Goal: Information Seeking & Learning: Learn about a topic

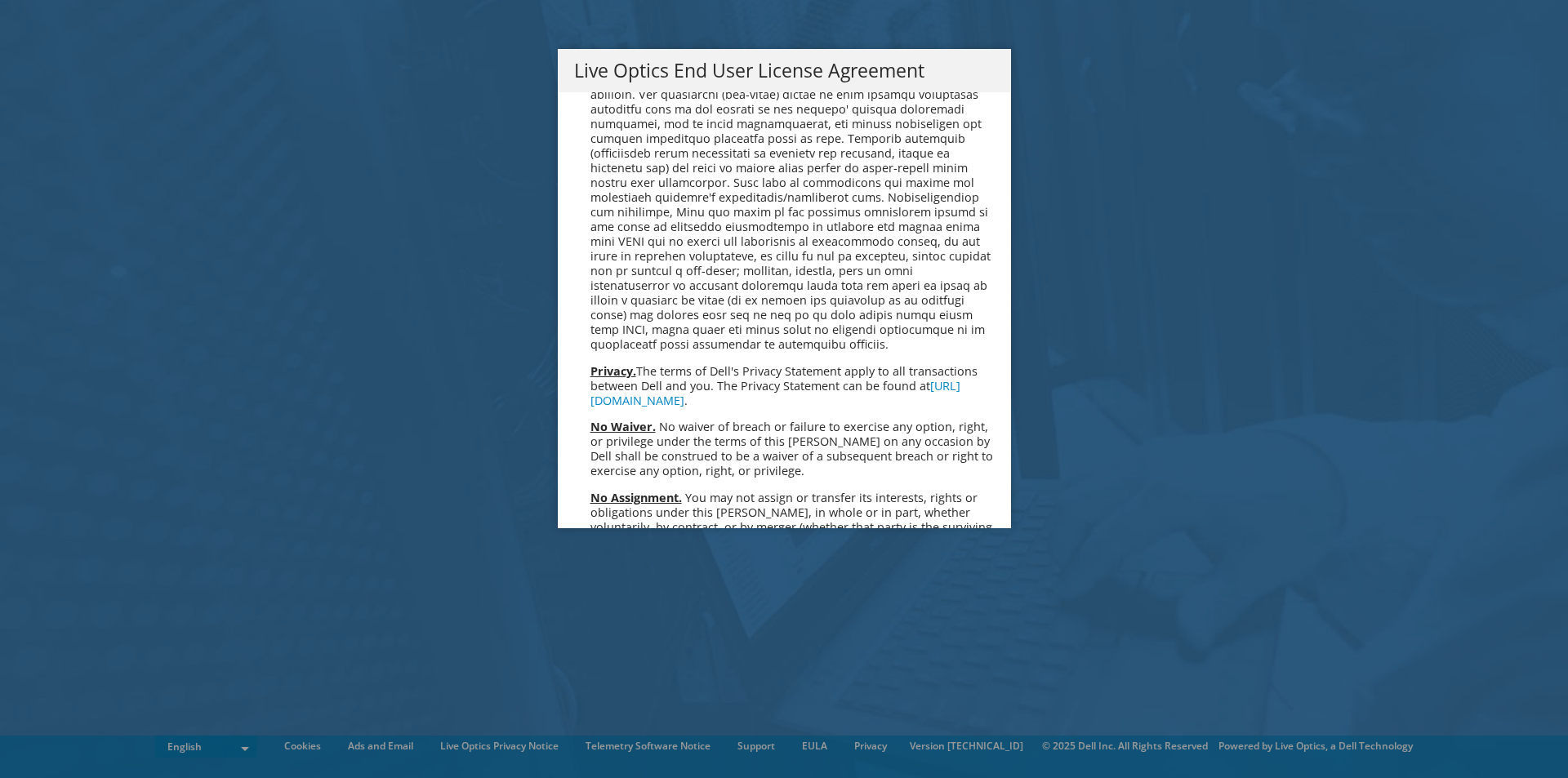
scroll to position [6175, 0]
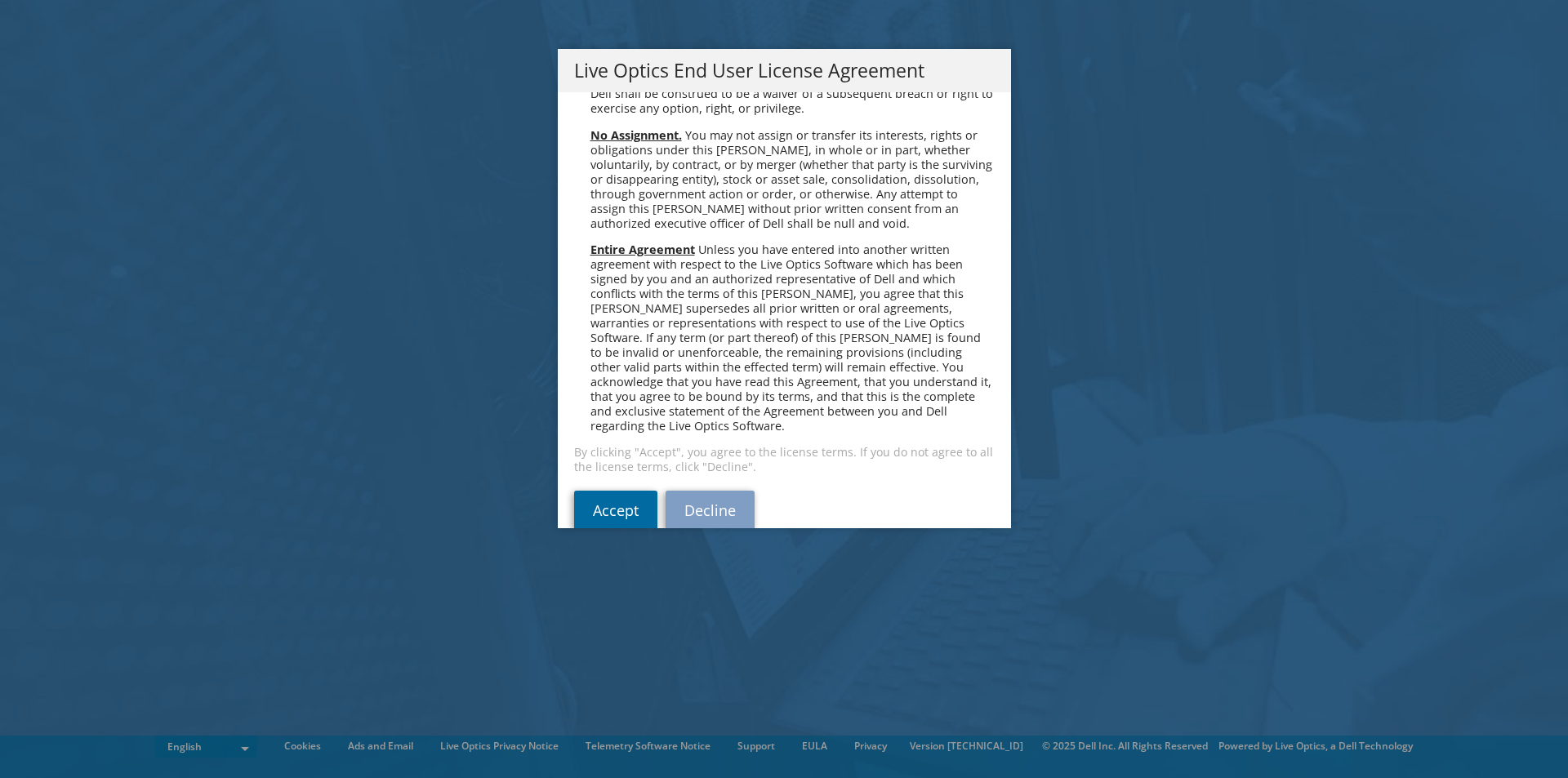
click at [592, 490] on link "Accept" at bounding box center [616, 510] width 83 height 39
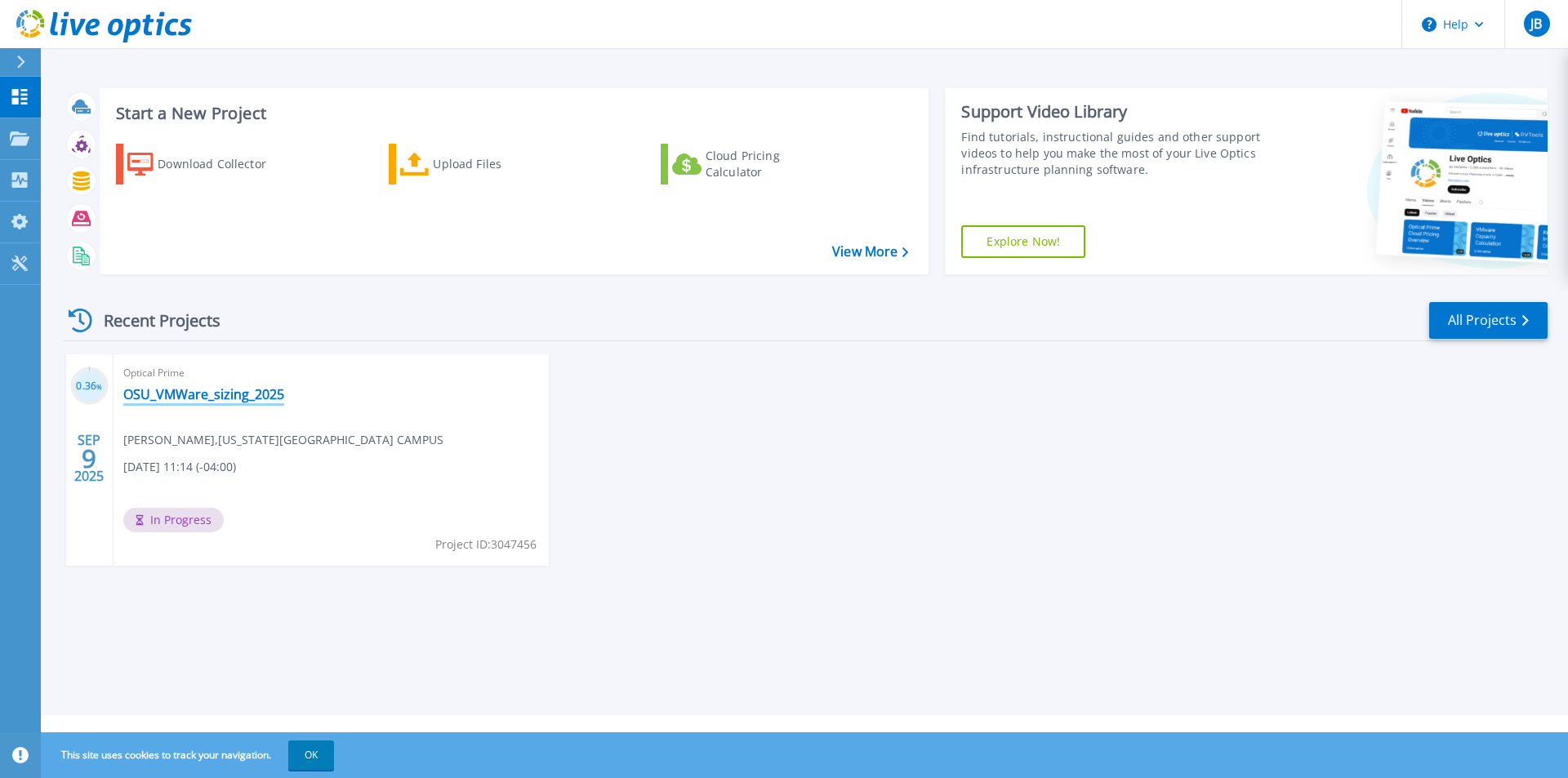
click at [196, 388] on link "OSU_VMWare_sizing_2025" at bounding box center [204, 394] width 161 height 16
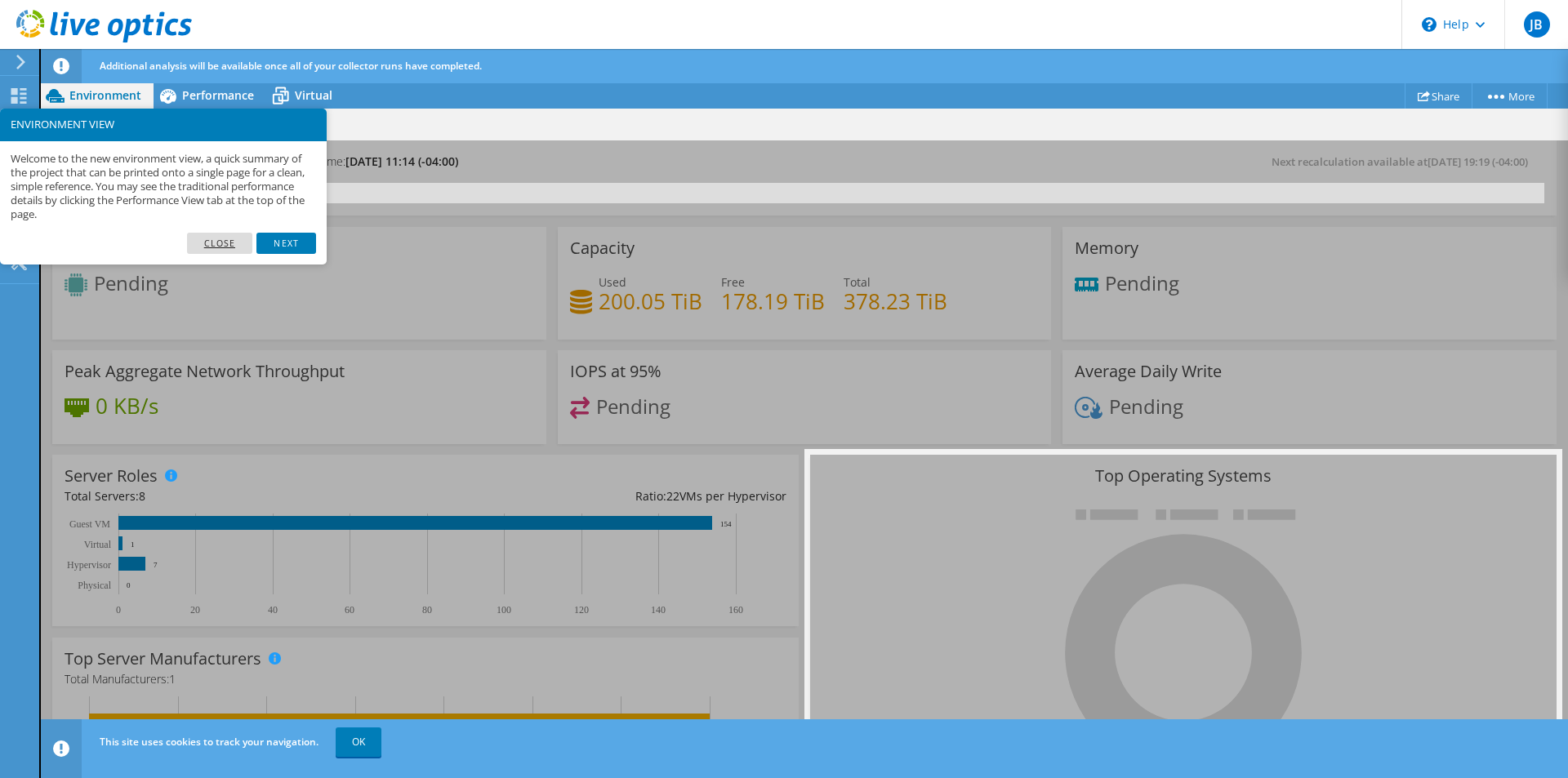
click at [220, 237] on link "Close" at bounding box center [220, 243] width 66 height 21
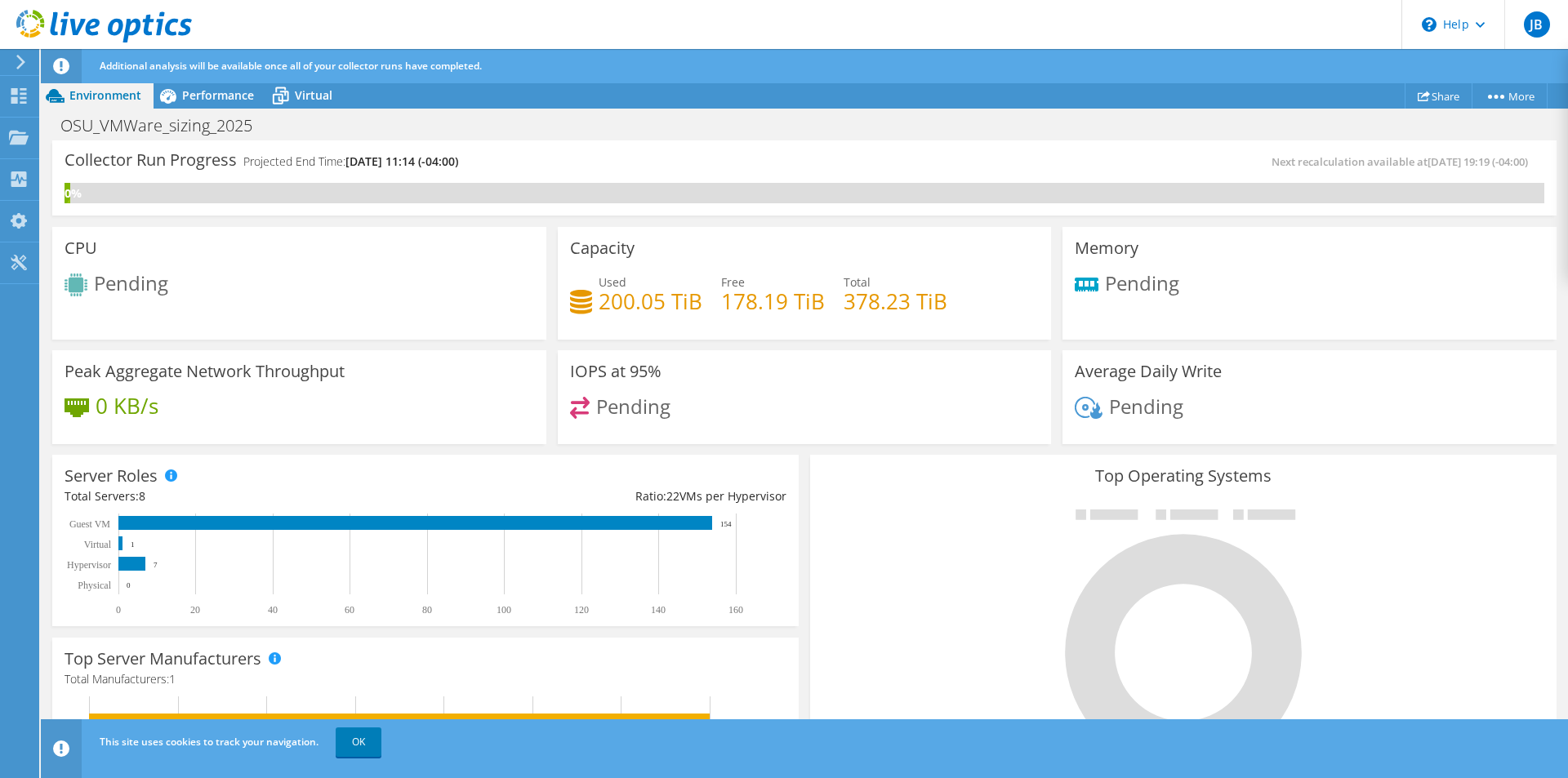
scroll to position [10, 0]
click at [197, 89] on span "Performance" at bounding box center [218, 96] width 72 height 16
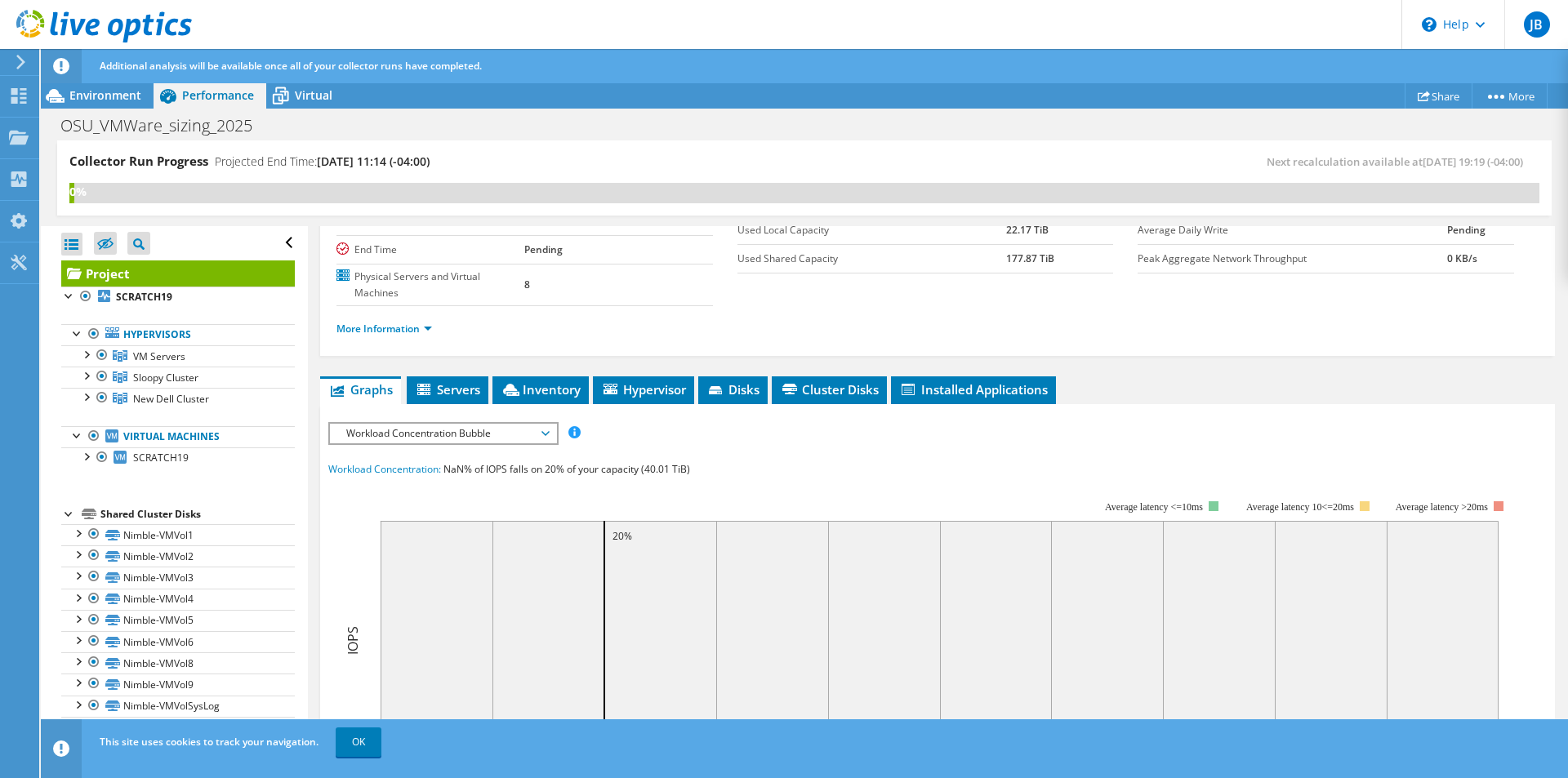
scroll to position [255, 0]
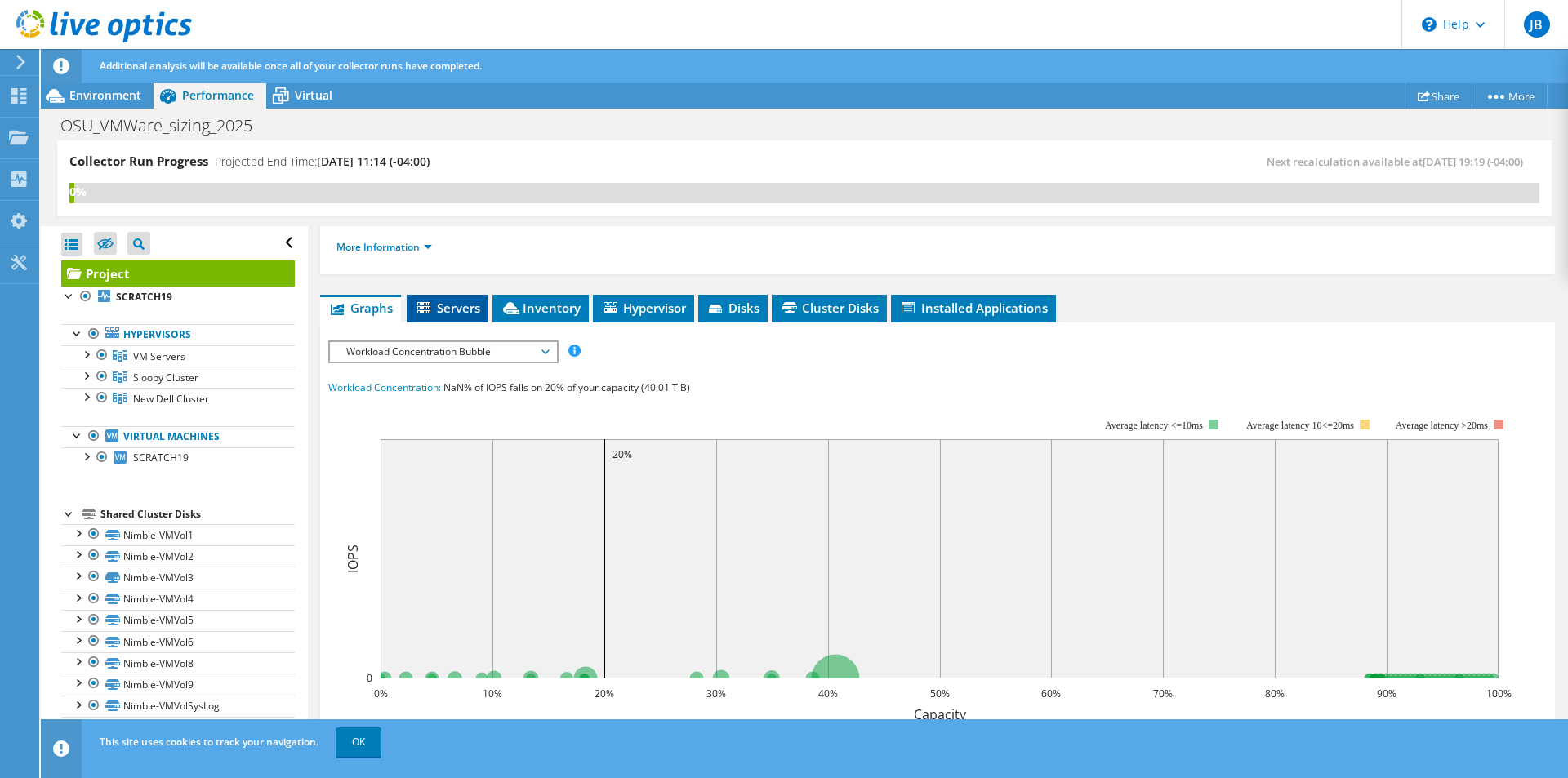
click at [464, 300] on span "Servers" at bounding box center [448, 308] width 66 height 16
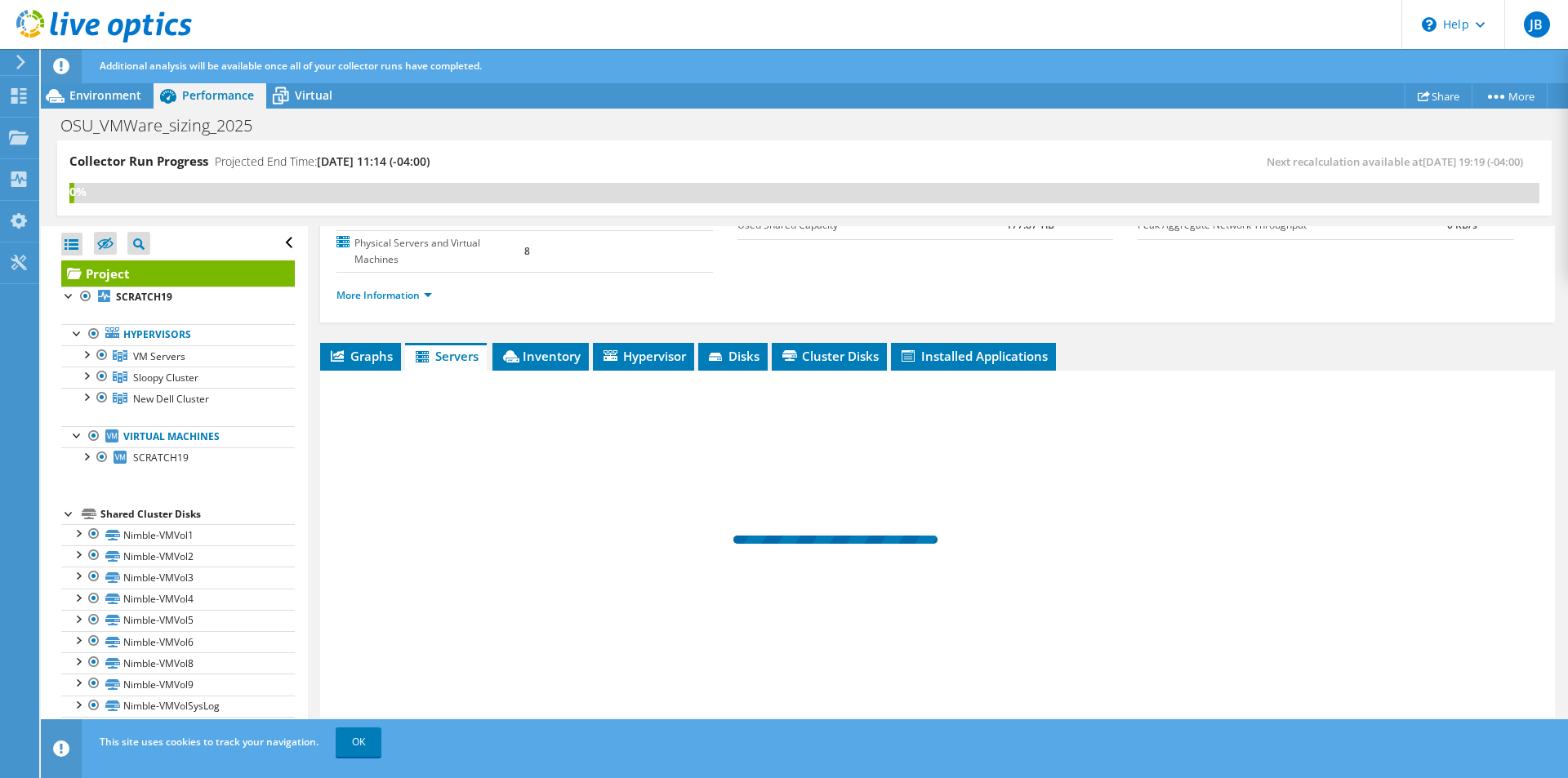
scroll to position [174, 0]
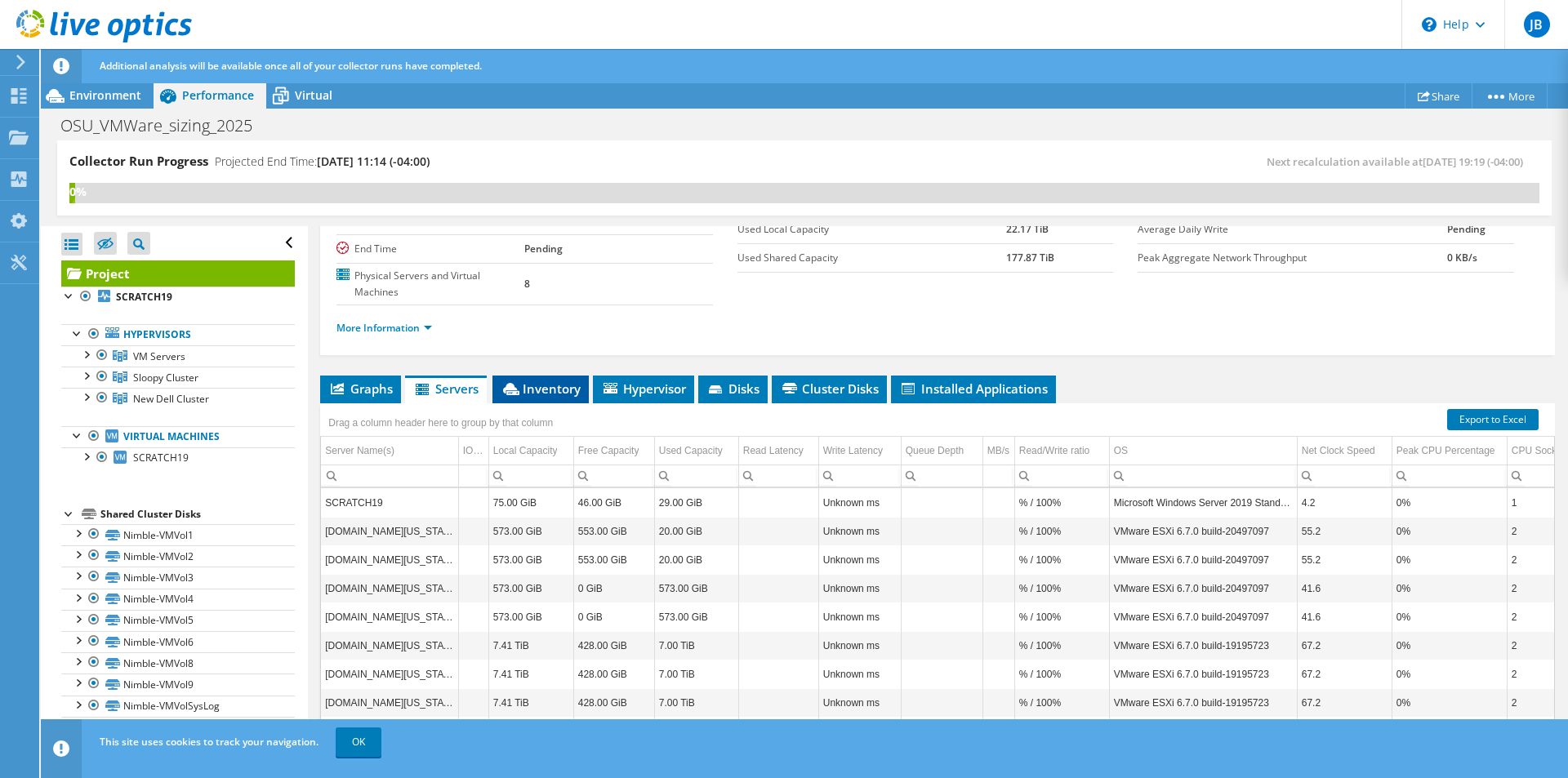
click at [557, 381] on span "Inventory" at bounding box center [541, 389] width 80 height 16
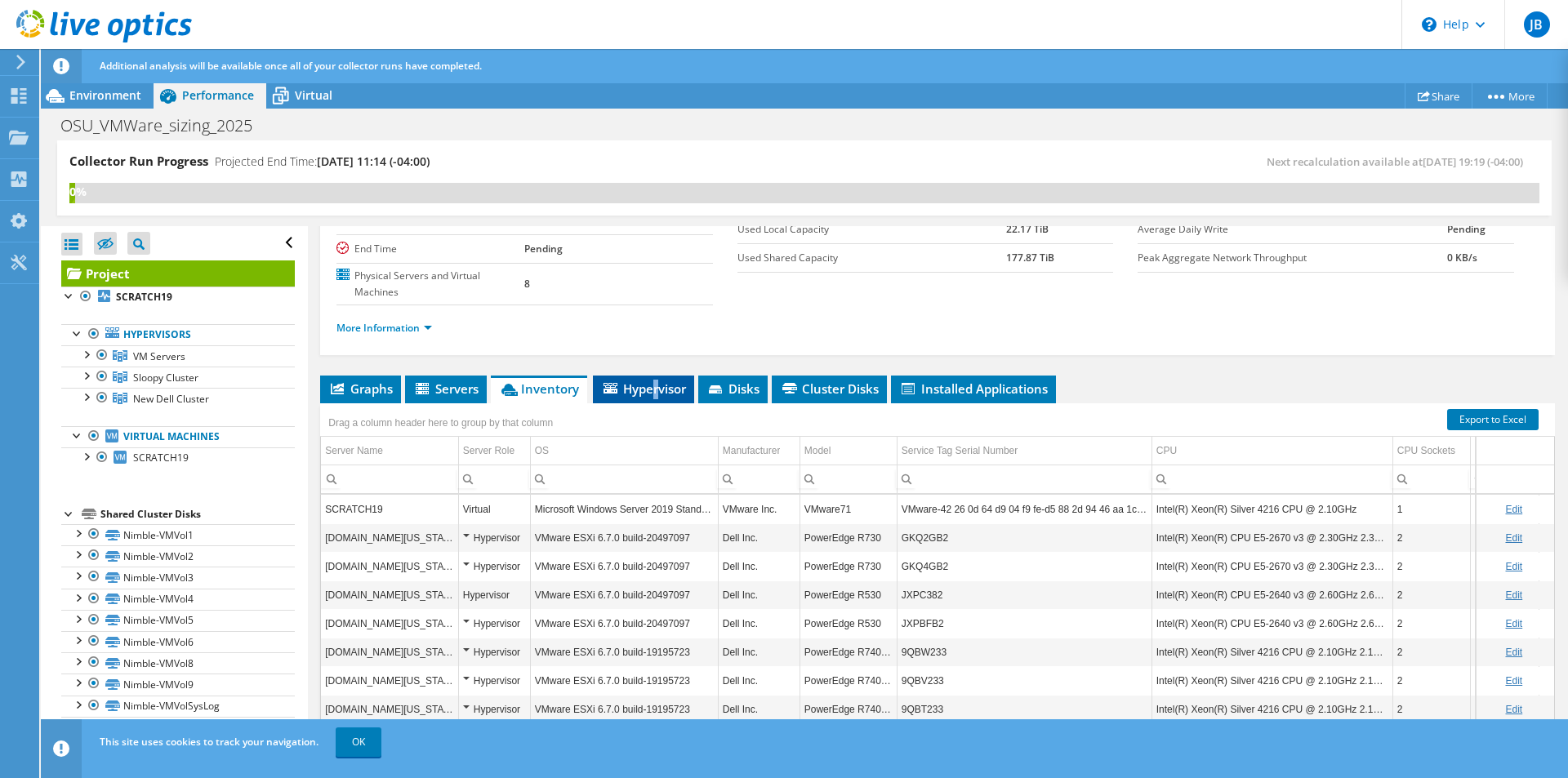
click at [660, 381] on span "Hypervisor" at bounding box center [644, 389] width 85 height 16
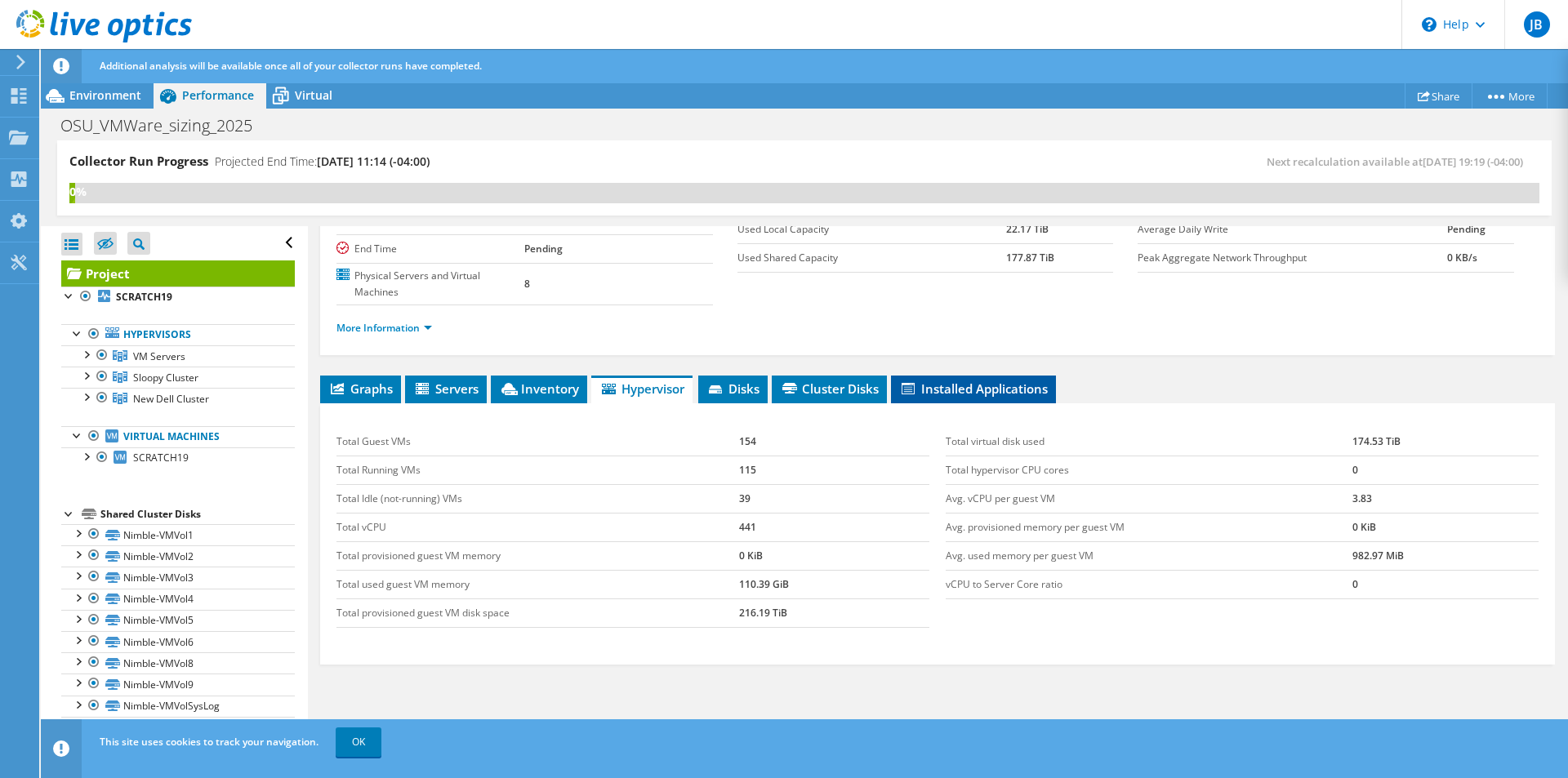
click at [1003, 381] on span "Installed Applications" at bounding box center [974, 389] width 149 height 16
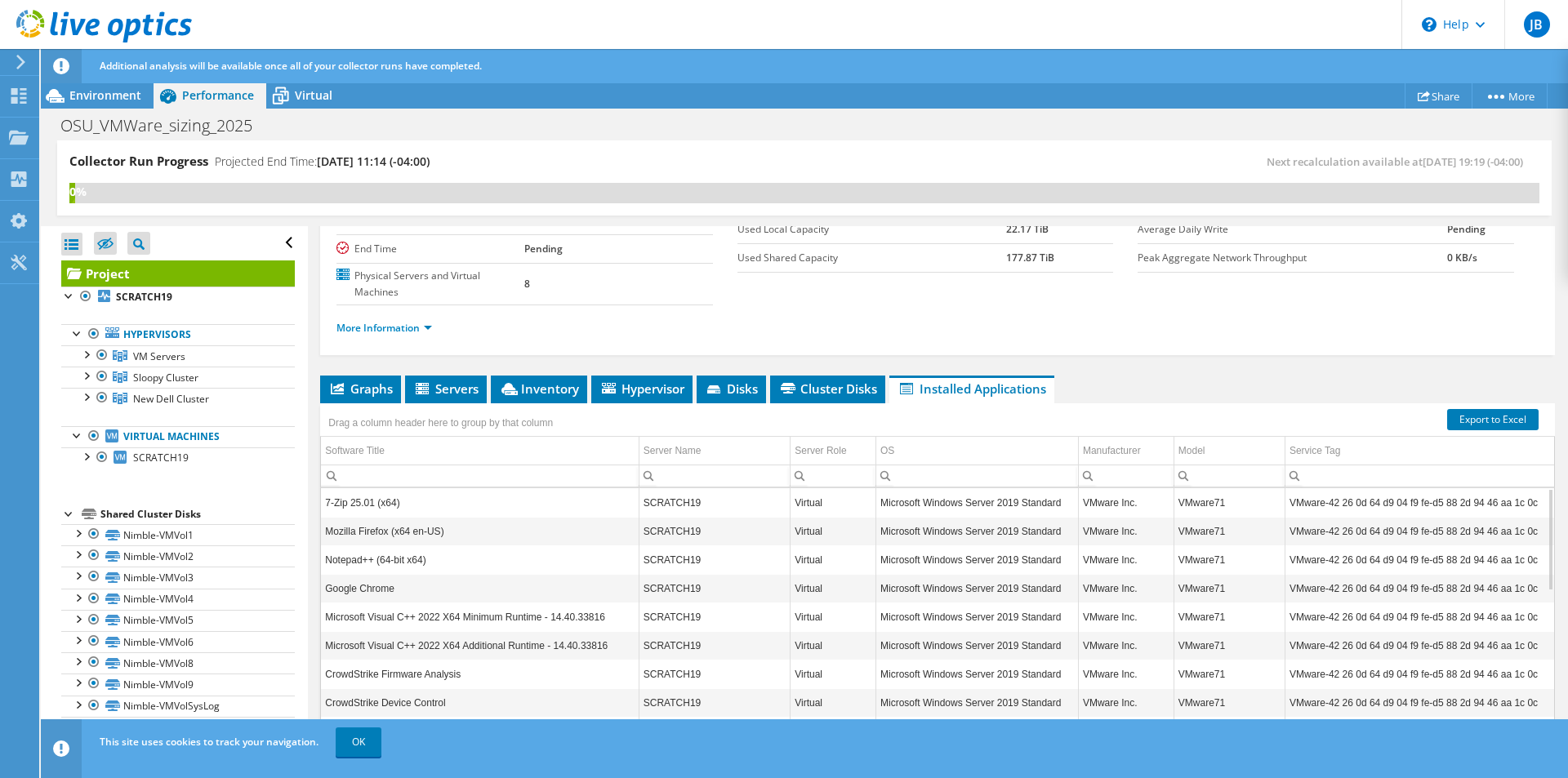
scroll to position [0, 0]
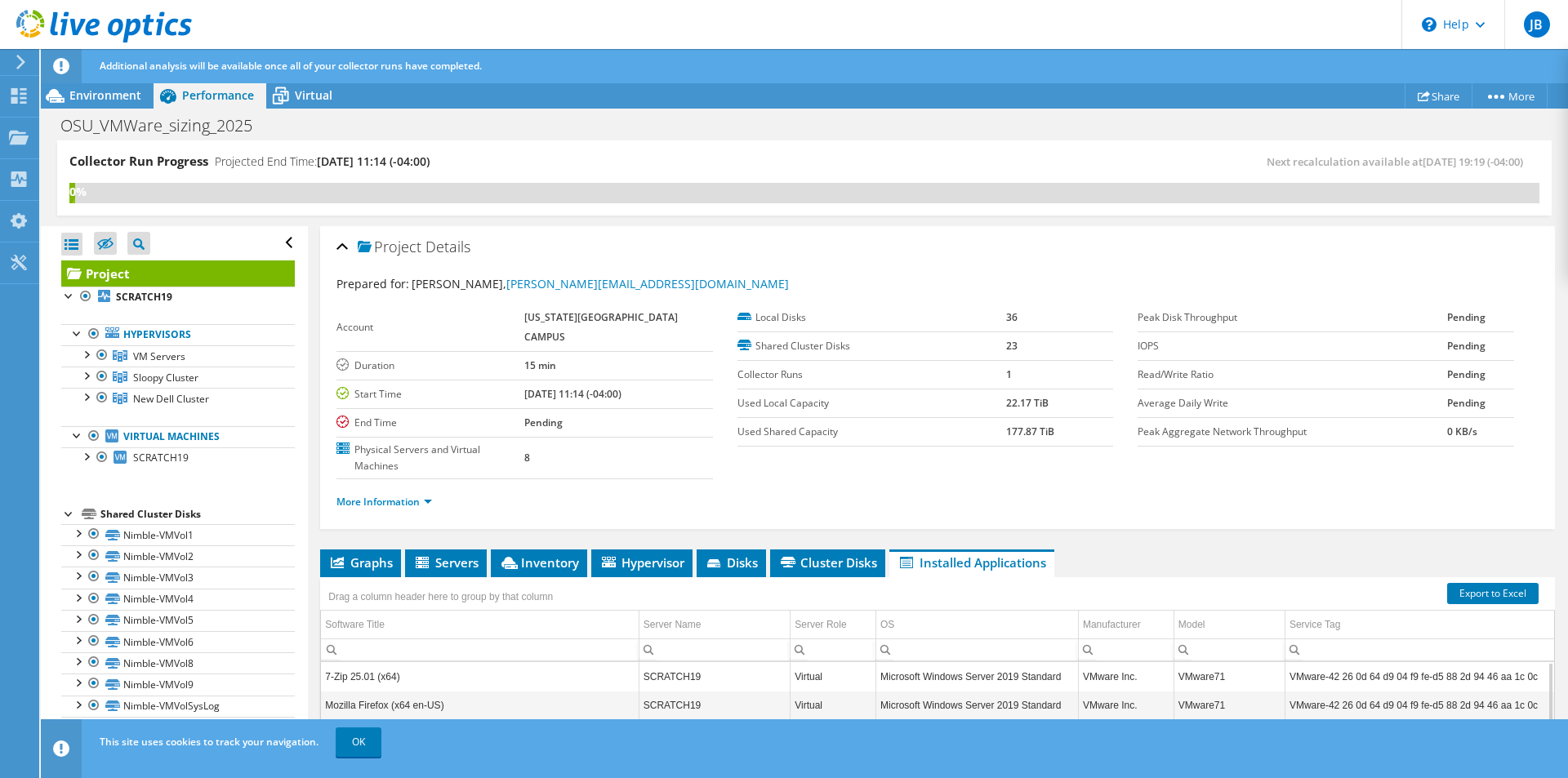
drag, startPoint x: 183, startPoint y: 462, endPoint x: 591, endPoint y: 491, distance: 409.0
click at [591, 491] on div "More Information" at bounding box center [938, 503] width 1202 height 46
click at [298, 93] on span "Virtual" at bounding box center [313, 96] width 37 height 16
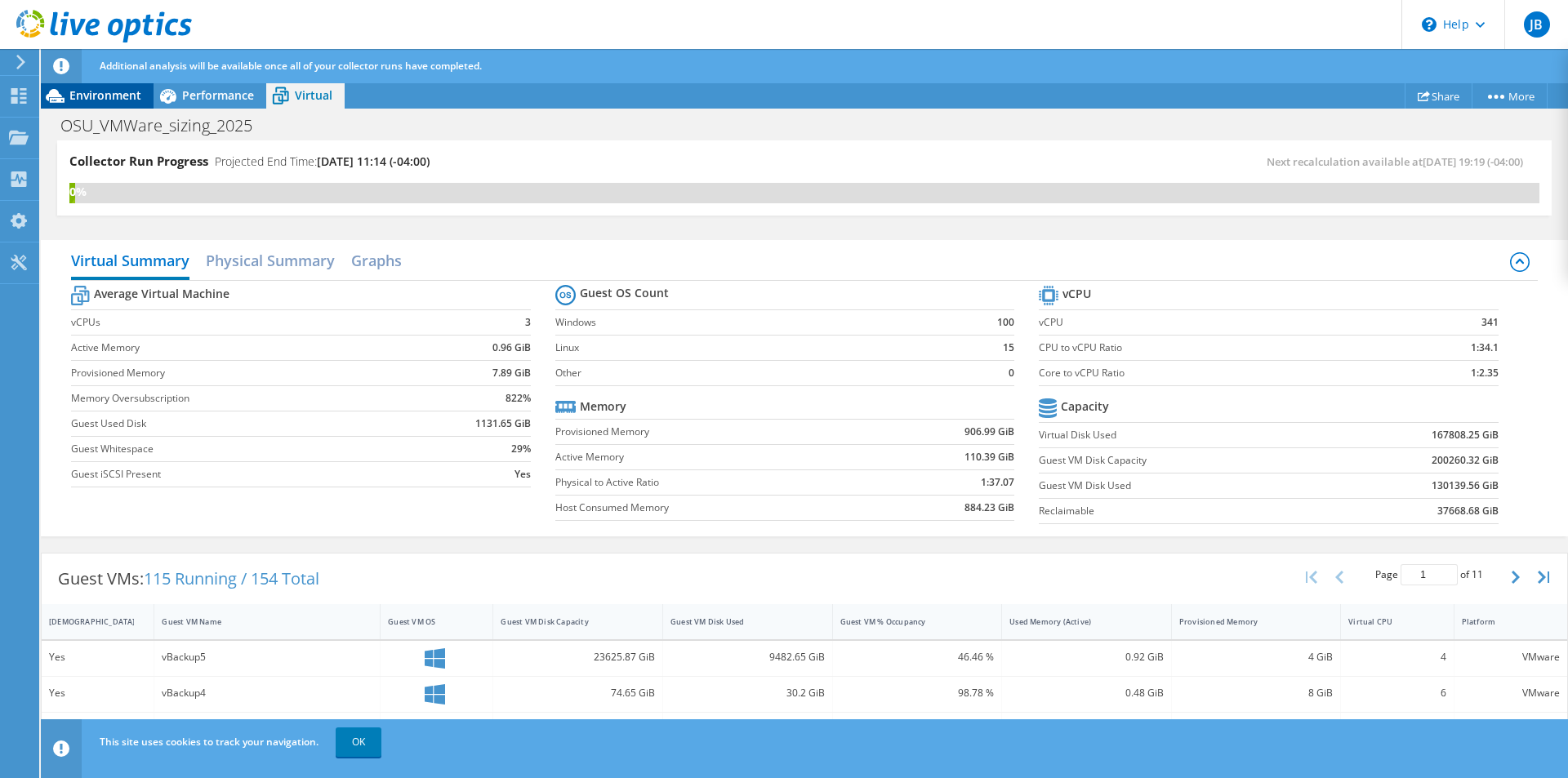
click at [120, 95] on span "Environment" at bounding box center [104, 96] width 72 height 16
